Goal: Book appointment/travel/reservation

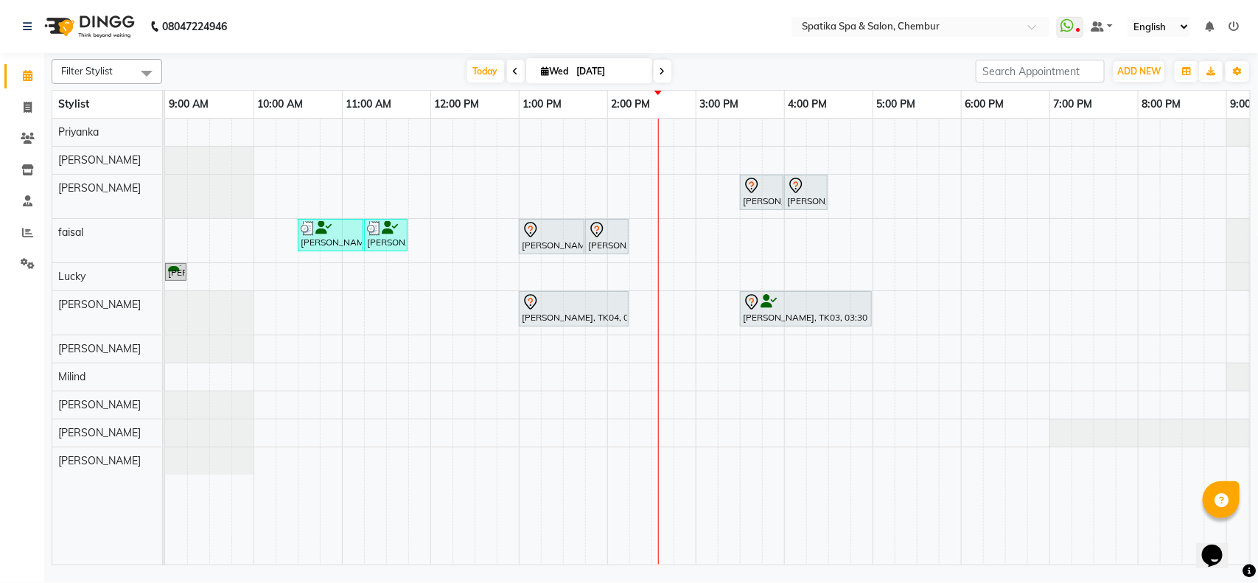
click at [678, 301] on div "[PERSON_NAME], TK03, 03:30 PM-04:00 PM, Classic Foot Massage [PERSON_NAME], TK0…" at bounding box center [739, 342] width 1149 height 446
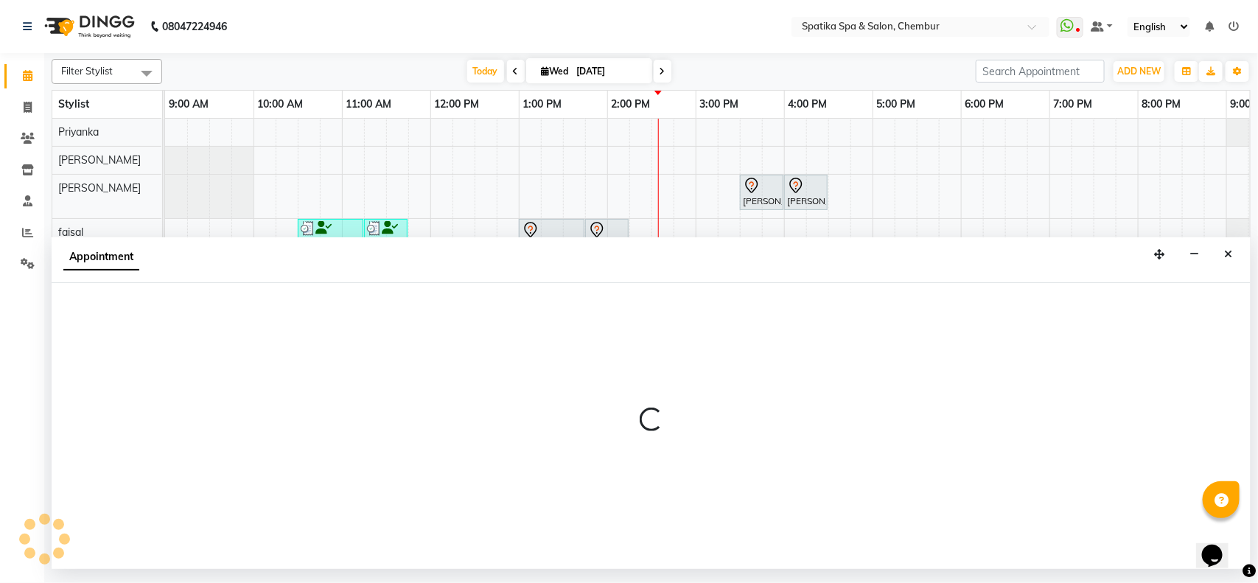
click at [678, 301] on div at bounding box center [651, 426] width 1199 height 286
select select "17981"
select select "tentative"
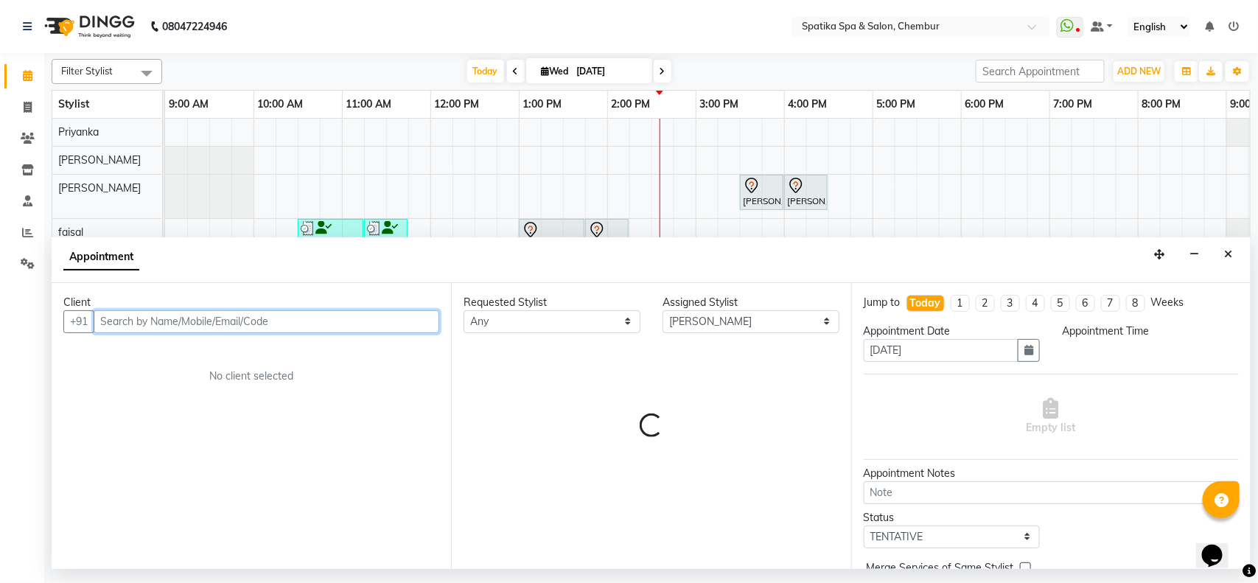
select select "885"
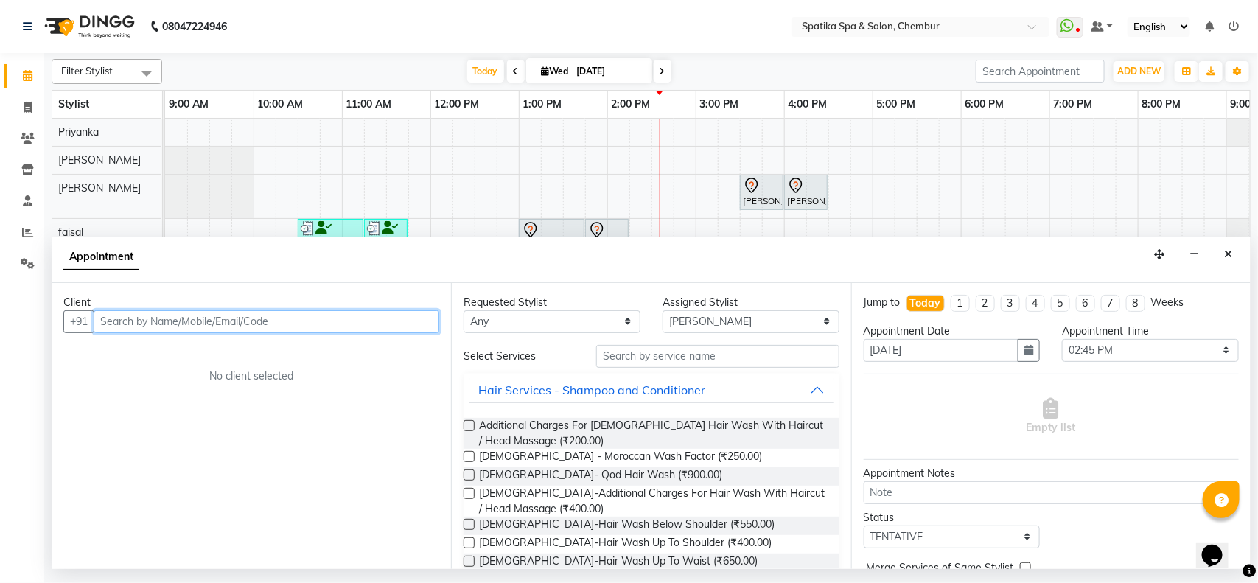
click at [298, 315] on input "text" at bounding box center [267, 321] width 346 height 23
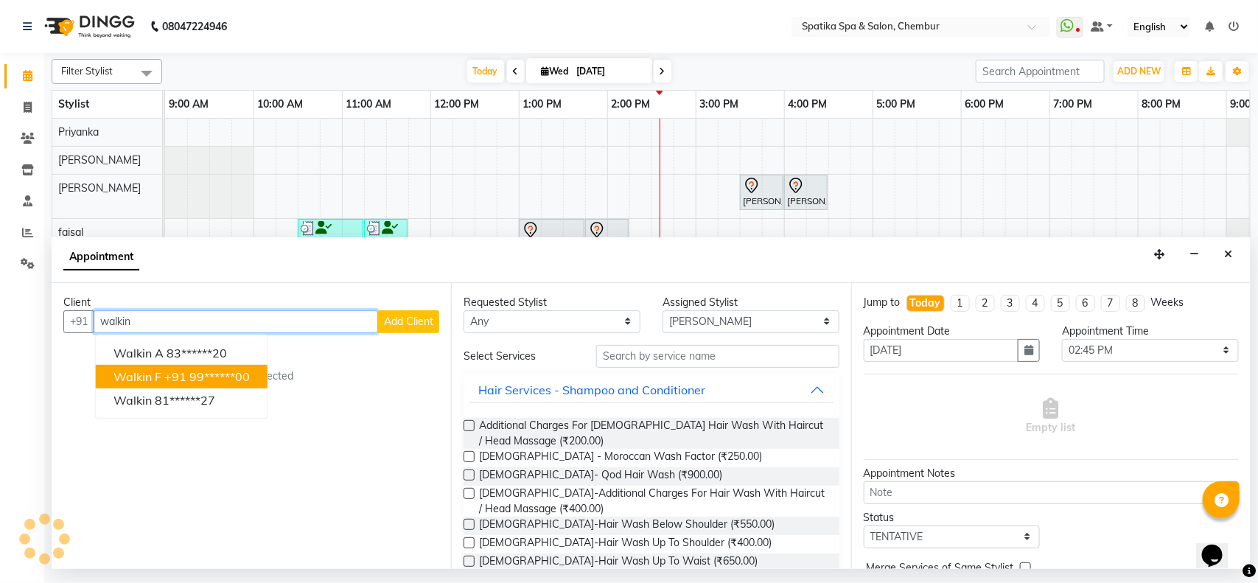
click at [229, 378] on ngb-highlight "+91 99******00" at bounding box center [206, 376] width 85 height 15
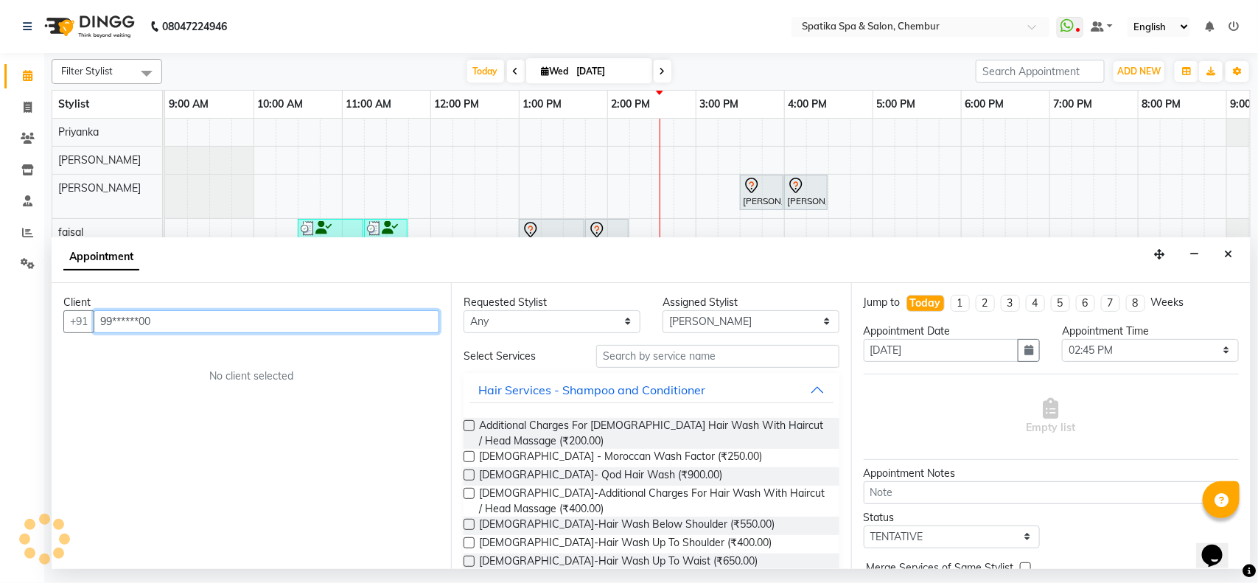
type input "99******00"
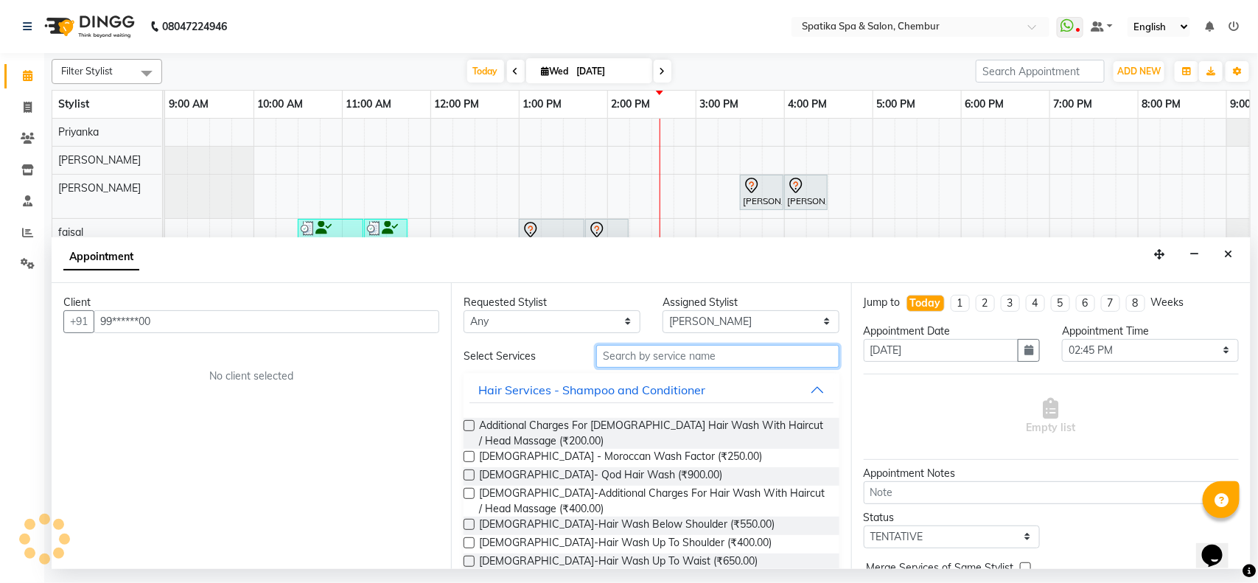
click at [709, 348] on input "text" at bounding box center [717, 356] width 243 height 23
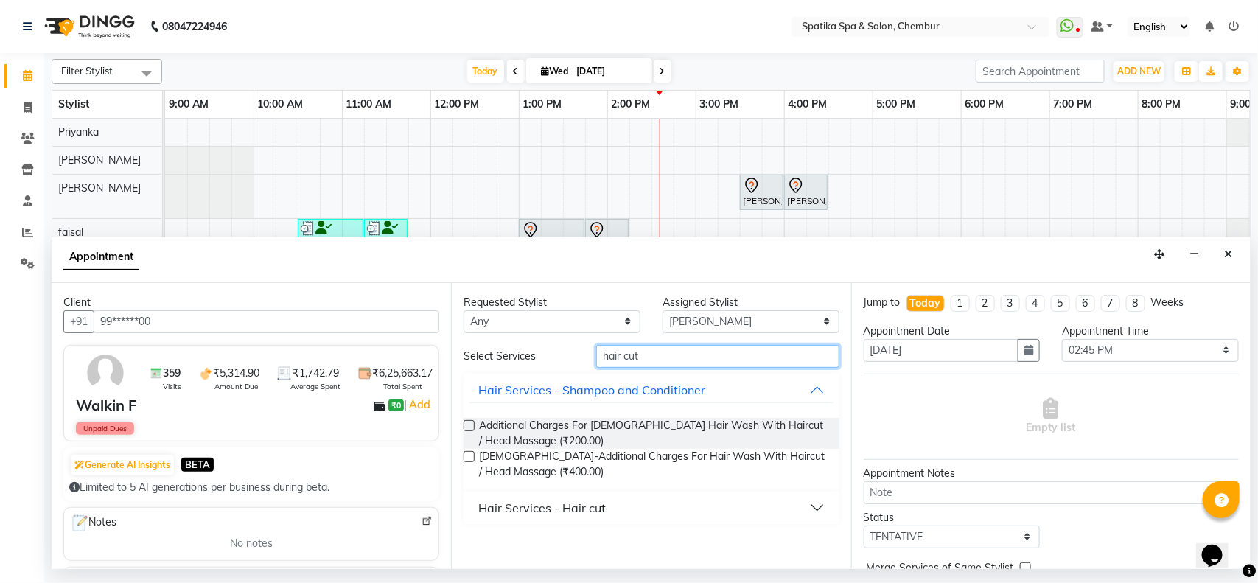
type input "hair cut"
click at [554, 511] on div "Hair Services - Hair cut" at bounding box center [541, 508] width 127 height 18
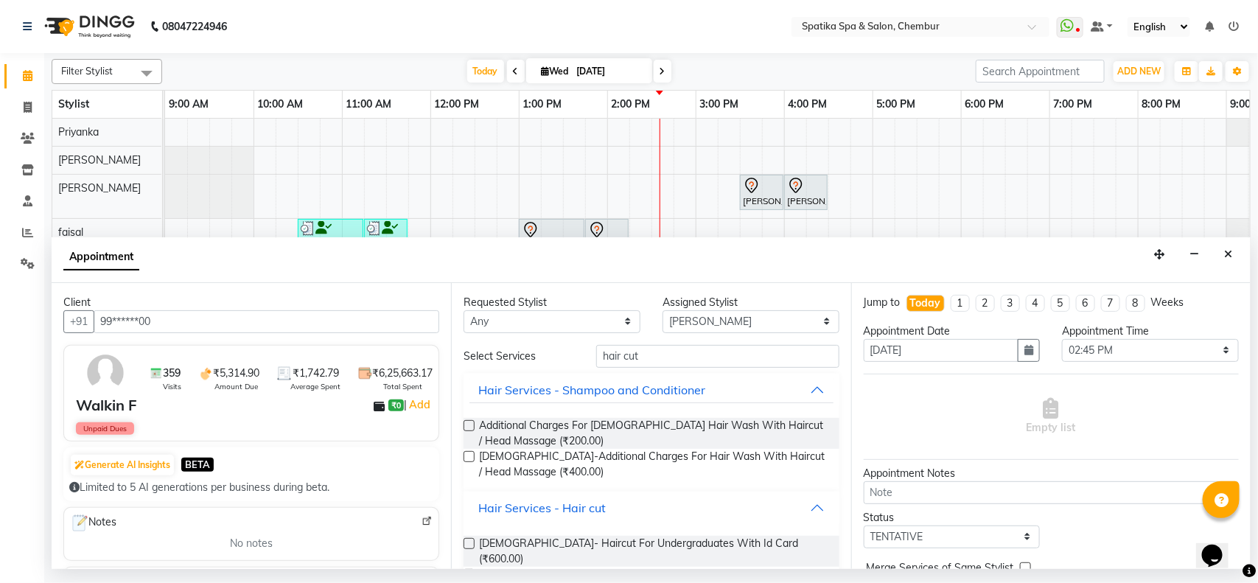
scroll to position [100, 0]
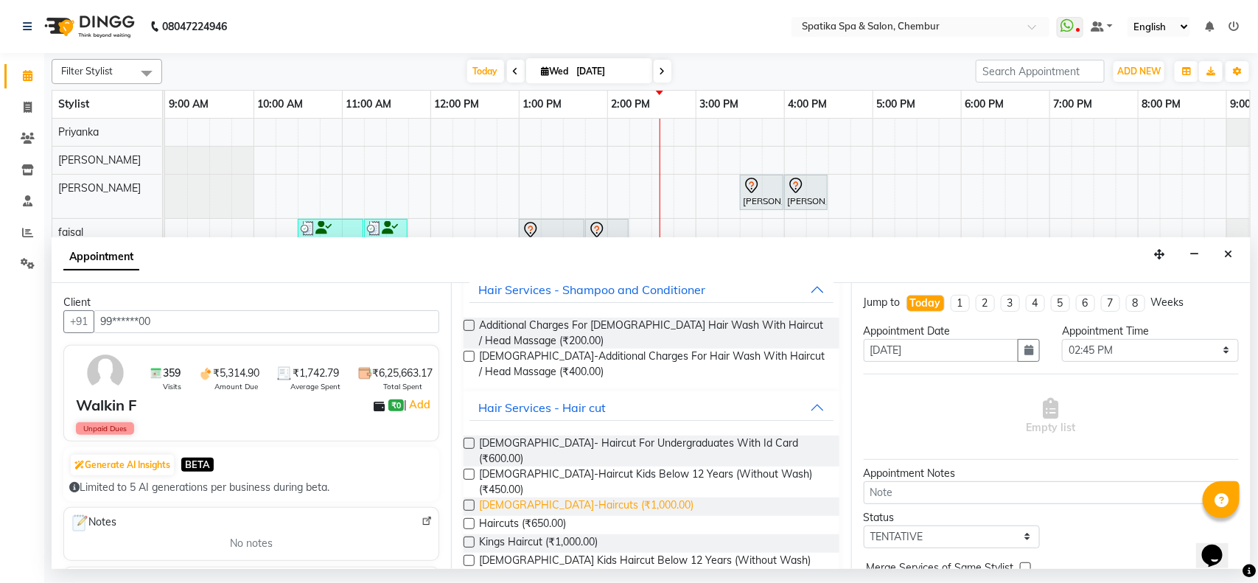
click at [547, 497] on span "[DEMOGRAPHIC_DATA]-Haircuts (₹1,000.00)" at bounding box center [586, 506] width 214 height 18
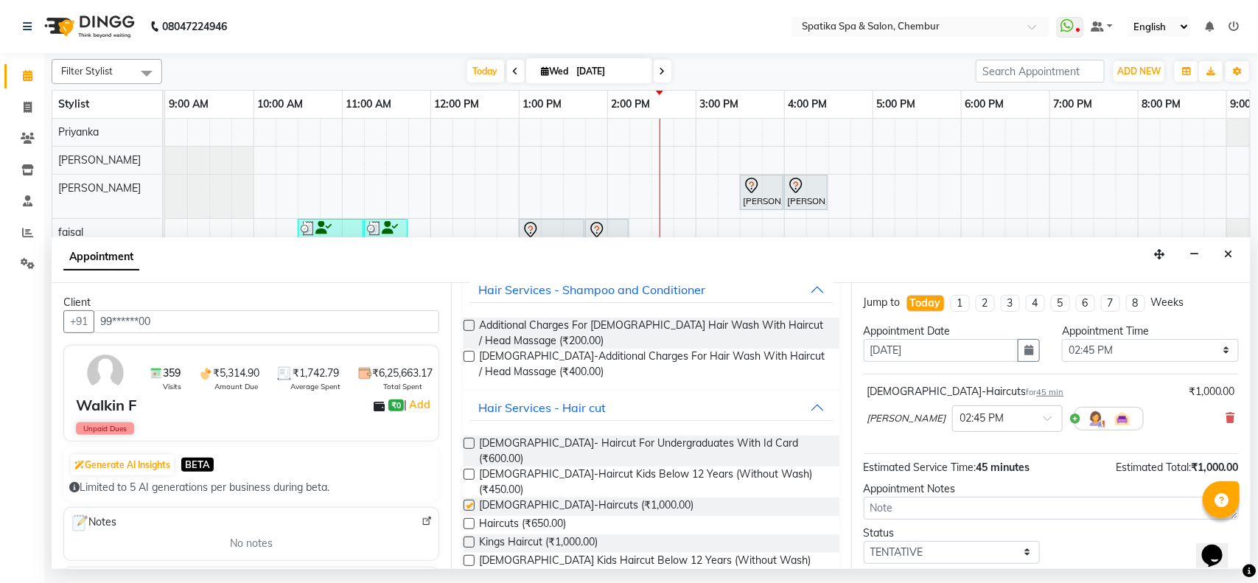
checkbox input "false"
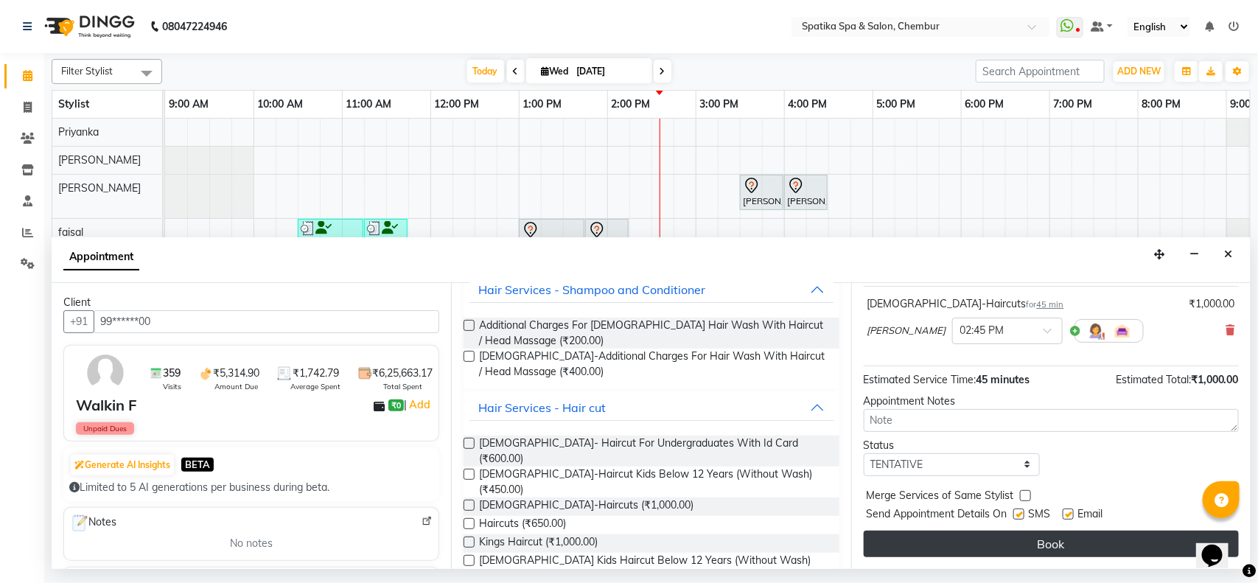
click at [974, 531] on button "Book" at bounding box center [1050, 543] width 375 height 27
